Goal: Information Seeking & Learning: Learn about a topic

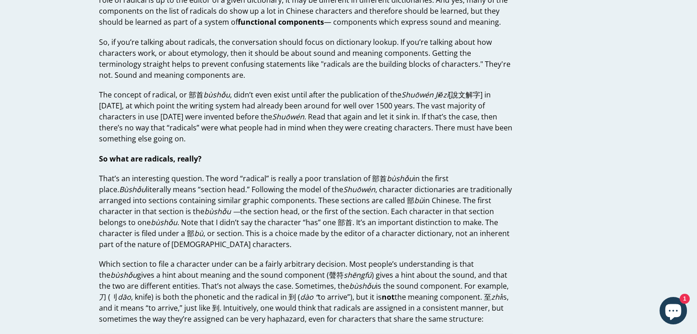
scroll to position [238, 0]
click at [376, 206] on p "That’s an interesting question. The word “radical” is really a poor translation…" at bounding box center [306, 211] width 414 height 77
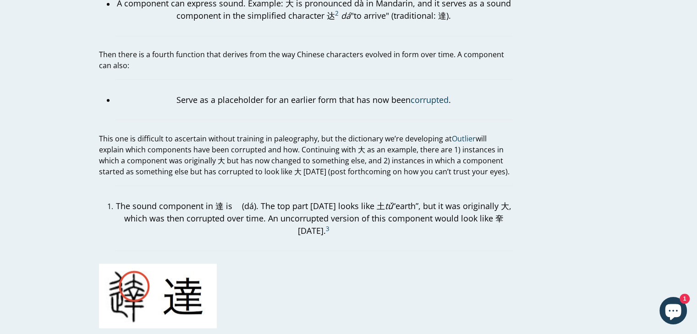
scroll to position [1697, 0]
click at [453, 133] on span "Outlier" at bounding box center [464, 138] width 24 height 10
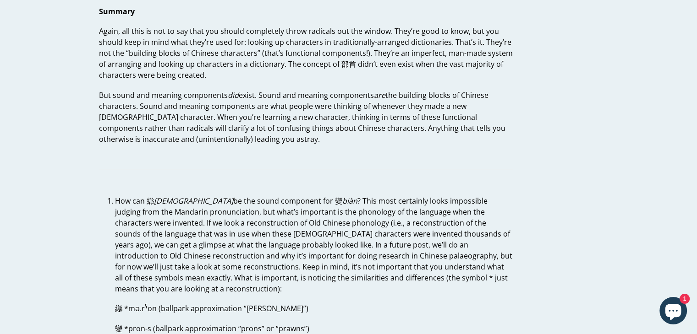
scroll to position [2469, 0]
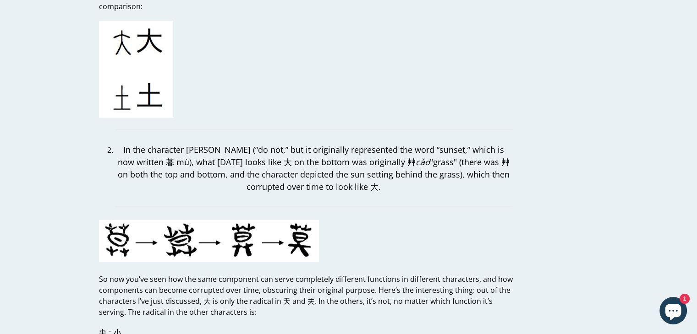
drag, startPoint x: 309, startPoint y: 151, endPoint x: 257, endPoint y: 356, distance: 211.4
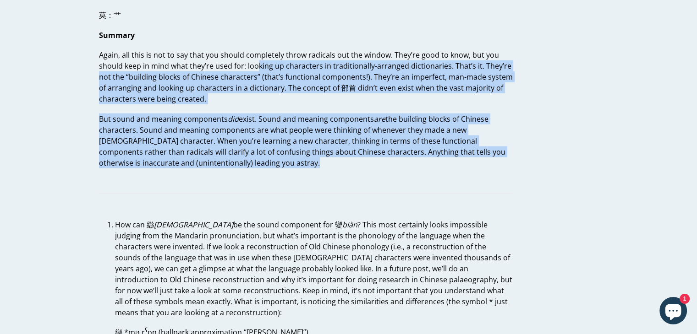
scroll to position [2446, 0]
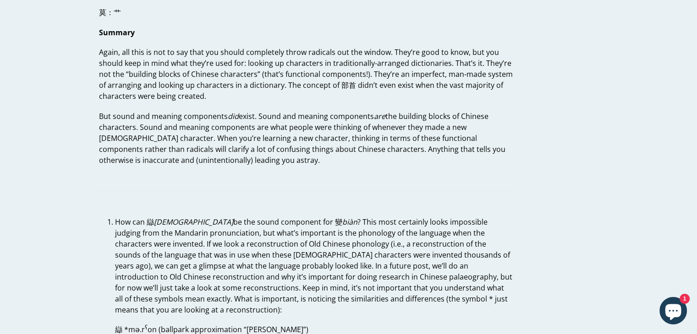
click at [299, 191] on hr at bounding box center [306, 191] width 414 height 0
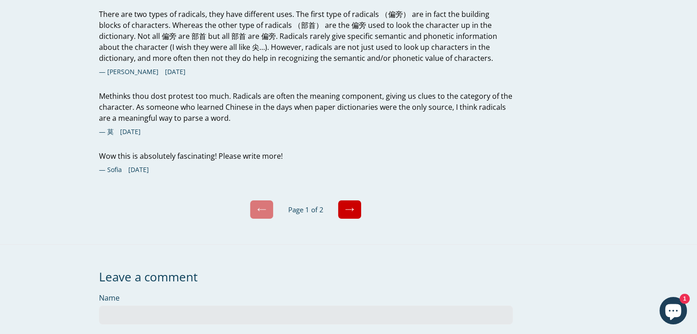
scroll to position [3239, 0]
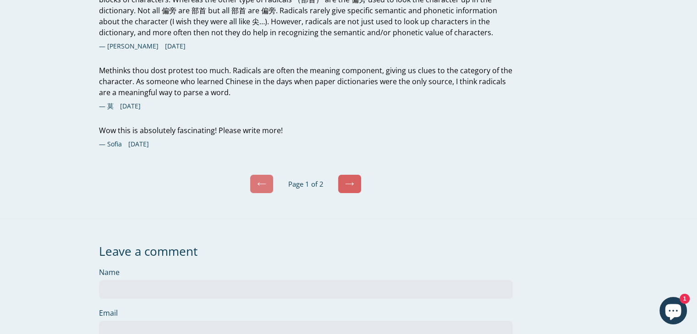
click at [351, 175] on link "Next" at bounding box center [350, 184] width 24 height 19
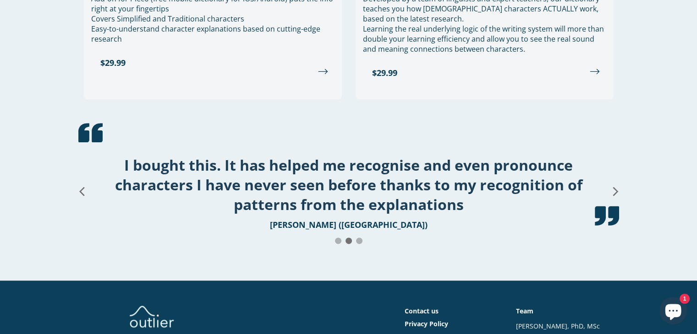
scroll to position [1219, 0]
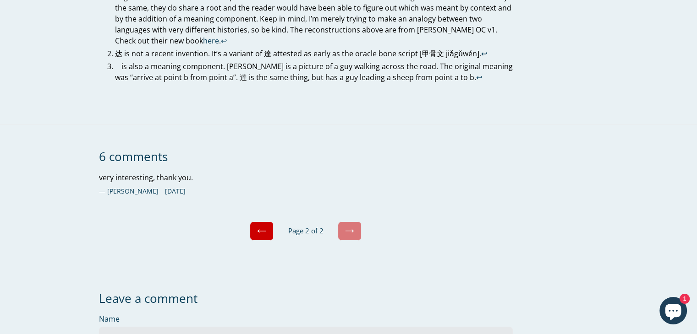
scroll to position [2892, 0]
click at [268, 222] on link "Previous" at bounding box center [262, 231] width 24 height 19
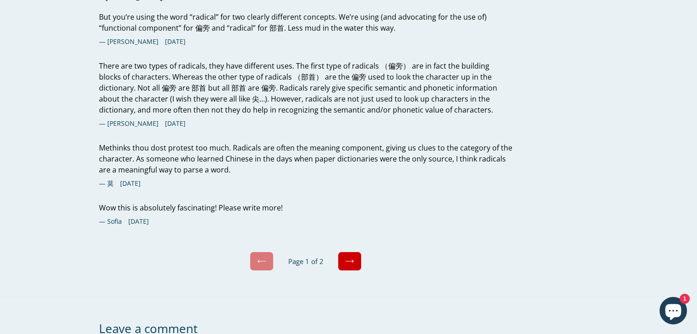
scroll to position [3171, 0]
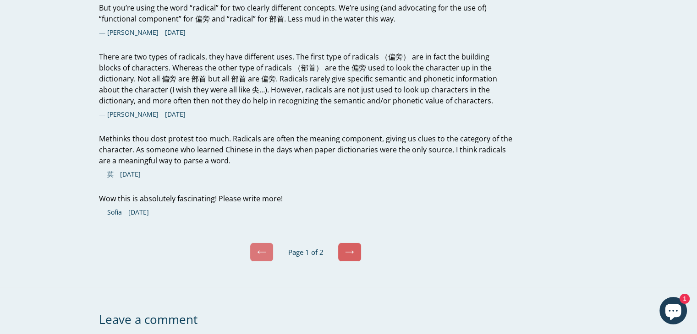
click at [356, 243] on link "Next" at bounding box center [350, 252] width 24 height 19
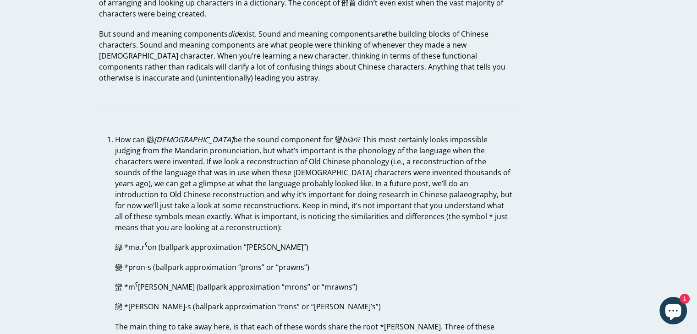
scroll to position [2817, 0]
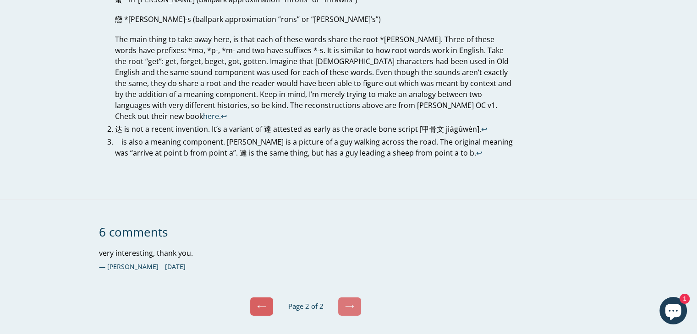
click at [267, 297] on link "Previous" at bounding box center [262, 306] width 24 height 19
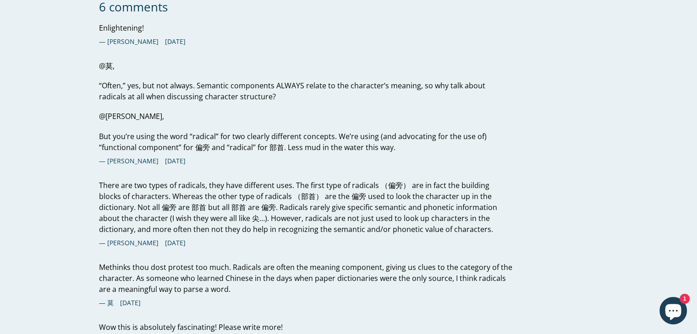
scroll to position [3043, 0]
click at [217, 180] on p "There are two types of radicals, they have different uses. The first type of ra…" at bounding box center [306, 207] width 414 height 55
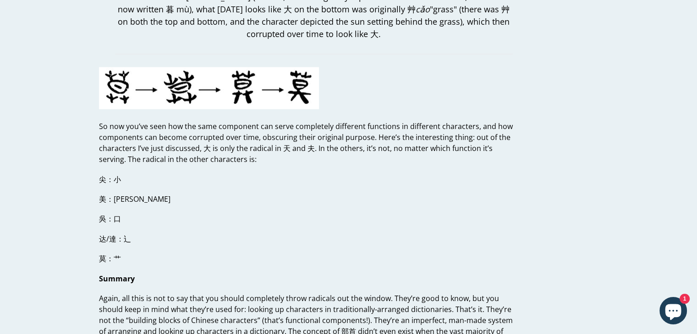
scroll to position [3059, 0]
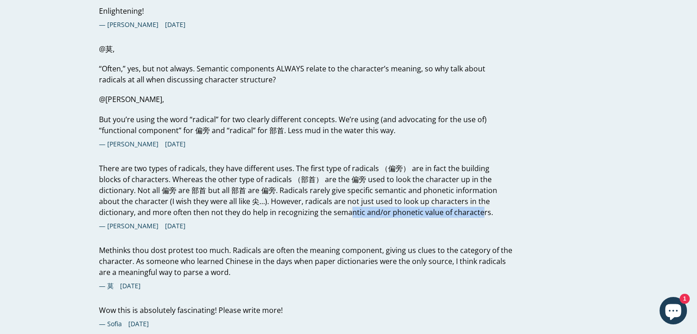
drag, startPoint x: 297, startPoint y: 183, endPoint x: 424, endPoint y: 174, distance: 127.7
click at [424, 174] on p "There are two types of radicals, they have different uses. The first type of ra…" at bounding box center [306, 190] width 414 height 55
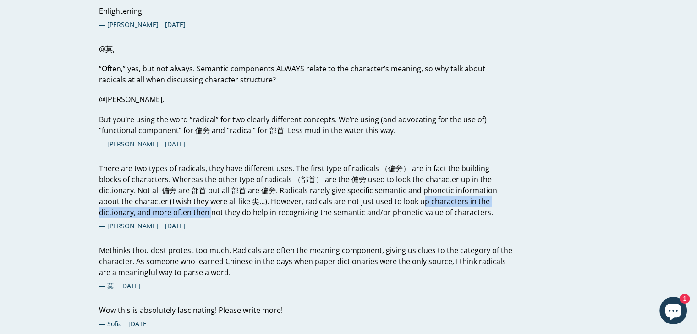
drag, startPoint x: 158, startPoint y: 176, endPoint x: 387, endPoint y: 173, distance: 229.1
click at [387, 173] on p "There are two types of radicals, they have different uses. The first type of ra…" at bounding box center [306, 190] width 414 height 55
drag, startPoint x: 121, startPoint y: 158, endPoint x: 133, endPoint y: 154, distance: 12.0
click at [133, 163] on p "There are two types of radicals, they have different uses. The first type of ra…" at bounding box center [306, 190] width 414 height 55
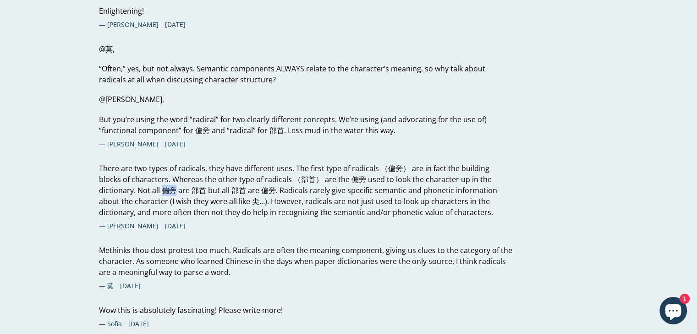
drag, startPoint x: 135, startPoint y: 157, endPoint x: 123, endPoint y: 155, distance: 12.1
click at [123, 163] on p "There are two types of radicals, they have different uses. The first type of ra…" at bounding box center [306, 190] width 414 height 55
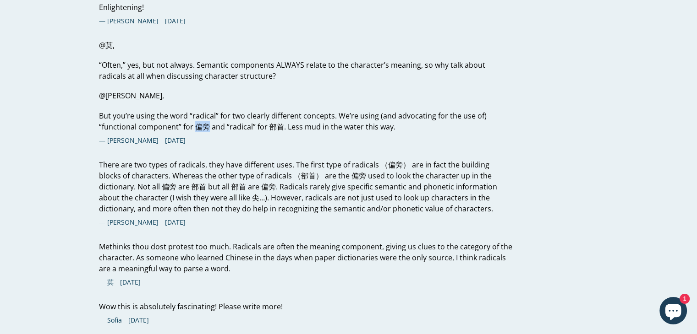
scroll to position [3063, 0]
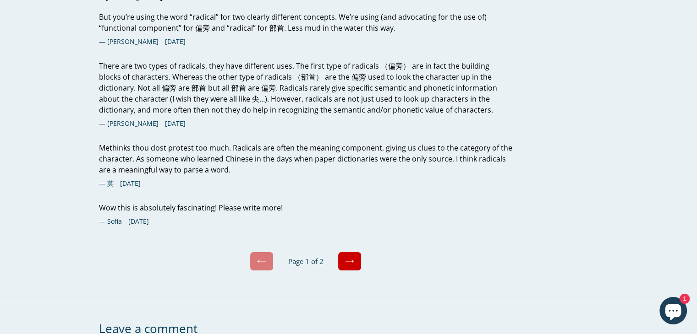
scroll to position [3163, 0]
click at [345, 256] on icon at bounding box center [349, 260] width 9 height 9
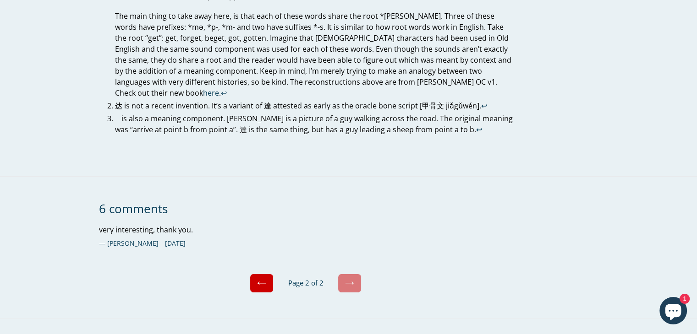
scroll to position [2836, 0]
